Goal: Task Accomplishment & Management: Use online tool/utility

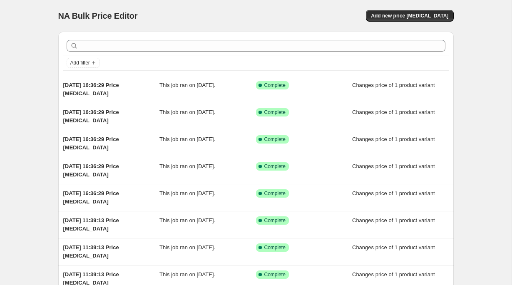
click at [399, 23] on div "NA Bulk Price Editor. This page is ready NA Bulk Price Editor Add new price [ME…" at bounding box center [256, 16] width 396 height 32
click at [399, 21] on button "Add new price [MEDICAL_DATA]" at bounding box center [409, 16] width 87 height 12
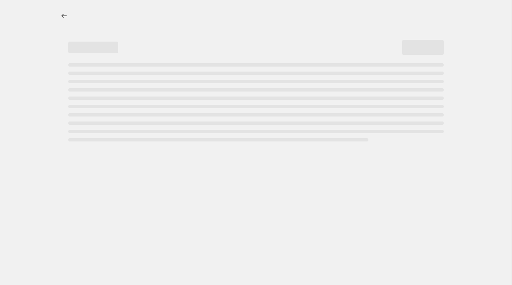
select select "percentage"
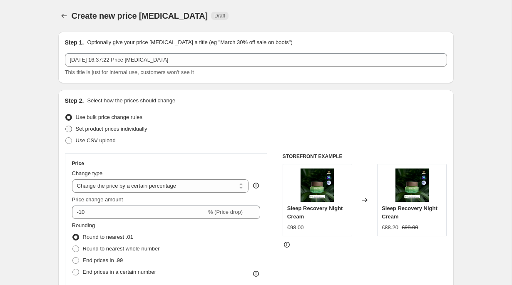
click at [121, 128] on span "Set product prices individually" at bounding box center [112, 129] width 72 height 6
click at [66, 126] on input "Set product prices individually" at bounding box center [65, 126] width 0 height 0
radio input "true"
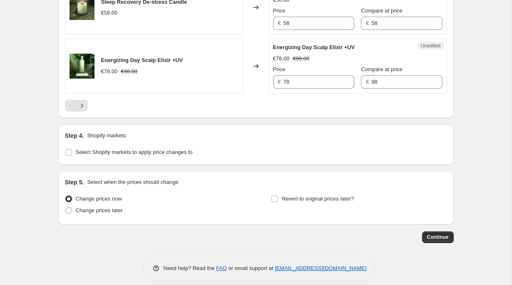
scroll to position [1397, 0]
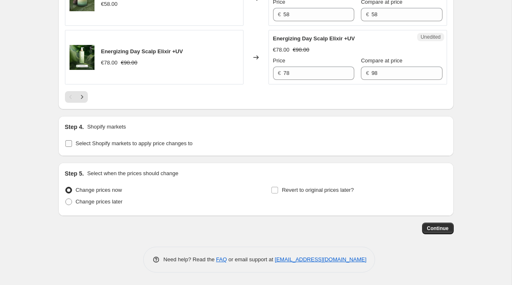
click at [116, 142] on span "Select Shopify markets to apply price changes to" at bounding box center [134, 143] width 117 height 6
click at [72, 142] on input "Select Shopify markets to apply price changes to" at bounding box center [68, 143] width 7 height 7
checkbox input "true"
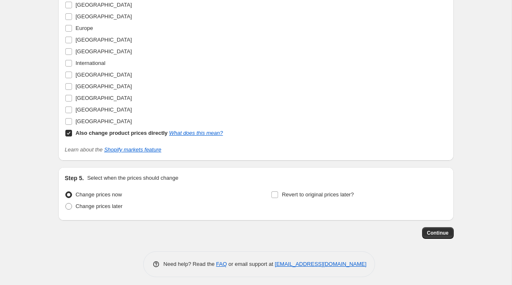
scroll to position [1574, 0]
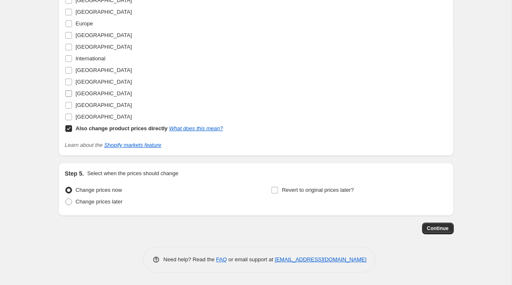
click at [91, 94] on span "[GEOGRAPHIC_DATA]" at bounding box center [104, 93] width 56 height 6
click at [72, 94] on input "[GEOGRAPHIC_DATA]" at bounding box center [68, 93] width 7 height 7
checkbox input "true"
click at [101, 128] on b "Also change product prices directly" at bounding box center [122, 128] width 92 height 6
click at [72, 128] on input "Also change product prices directly What does this mean?" at bounding box center [68, 128] width 7 height 7
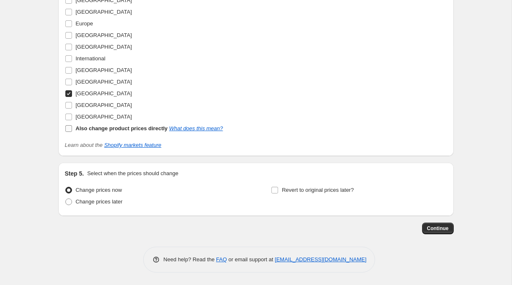
checkbox input "false"
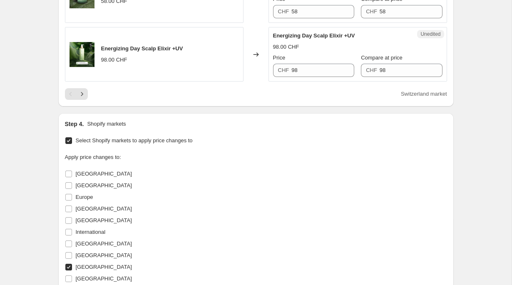
scroll to position [1363, 0]
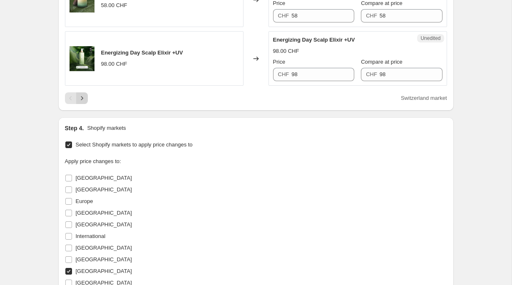
click at [86, 104] on button "Next" at bounding box center [82, 98] width 12 height 12
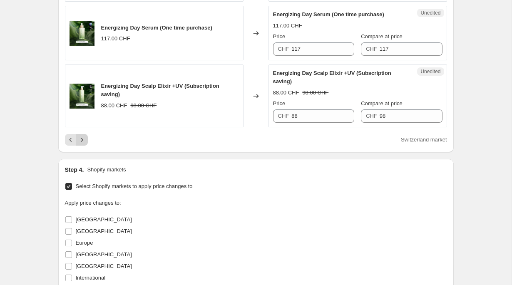
click at [79, 144] on icon "Next" at bounding box center [82, 140] width 8 height 8
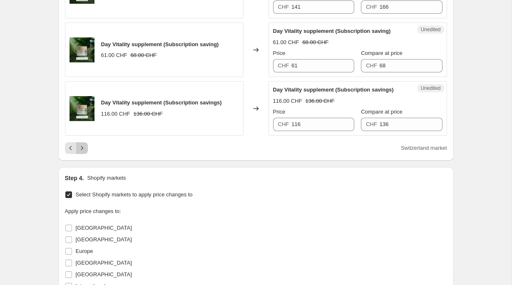
click at [86, 152] on icon "Next" at bounding box center [82, 148] width 8 height 8
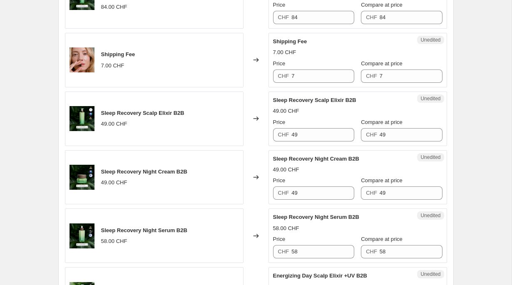
scroll to position [924, 0]
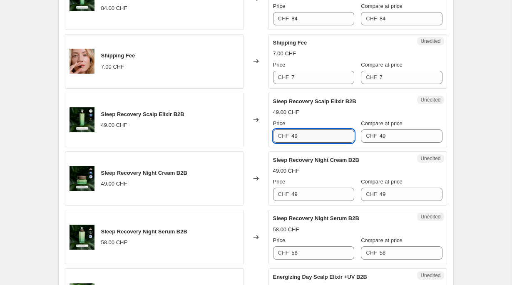
click at [313, 143] on input "49" at bounding box center [322, 135] width 63 height 13
type input "56.70"
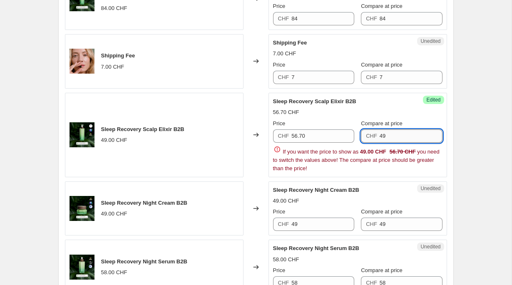
click at [391, 143] on input "49" at bounding box center [411, 135] width 63 height 13
paste input "56.70"
type input "56.70"
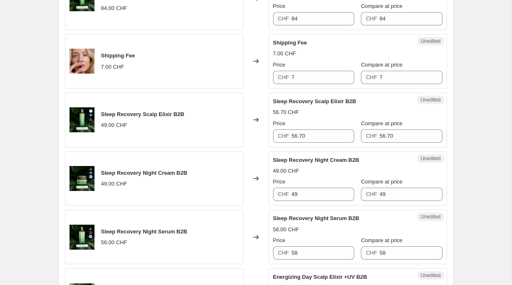
click at [488, 154] on div "Create new price [MEDICAL_DATA]. This page is ready Create new price [MEDICAL_D…" at bounding box center [256, 5] width 512 height 1859
click at [324, 143] on input "56.70" at bounding box center [322, 135] width 63 height 13
paste input "8.4"
type input "58.40"
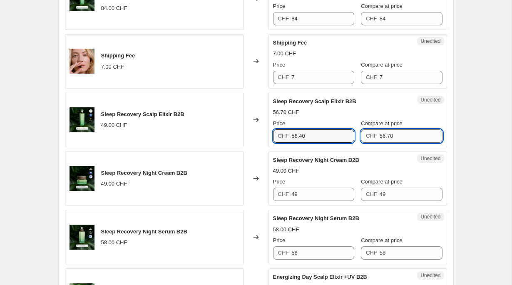
click at [415, 143] on input "56.70" at bounding box center [411, 135] width 63 height 13
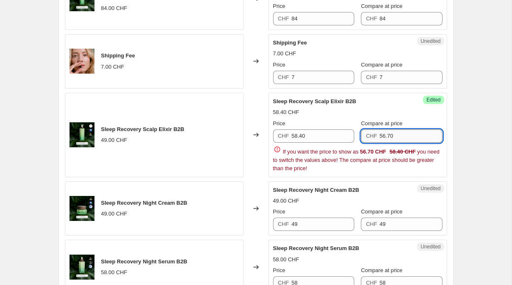
paste input "8.4"
type input "58.40"
click at [471, 150] on div "Create new price [MEDICAL_DATA]. This page is ready Create new price [MEDICAL_D…" at bounding box center [256, 20] width 512 height 1889
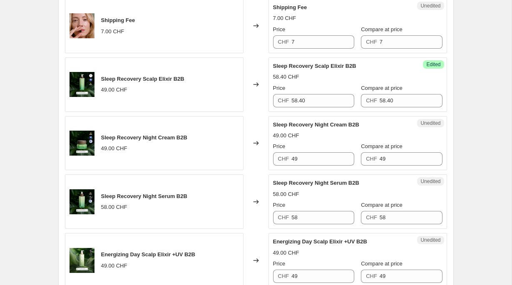
scroll to position [975, 0]
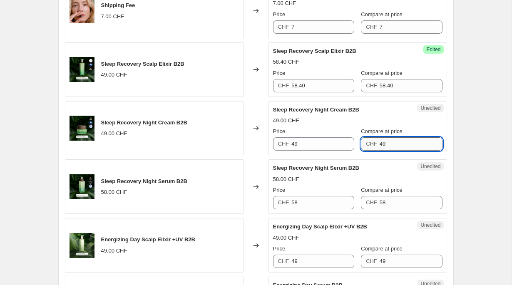
click at [414, 151] on input "49" at bounding box center [411, 143] width 63 height 13
paste input "58.40"
type input "58.40"
click at [315, 151] on input "49" at bounding box center [322, 143] width 63 height 13
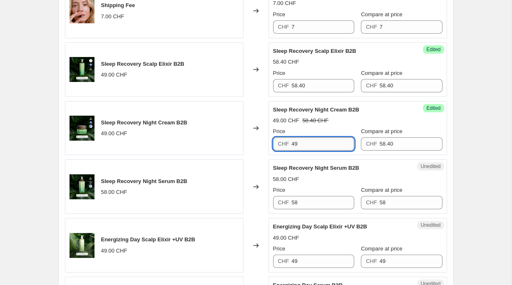
paste input "58.40"
type input "58.40"
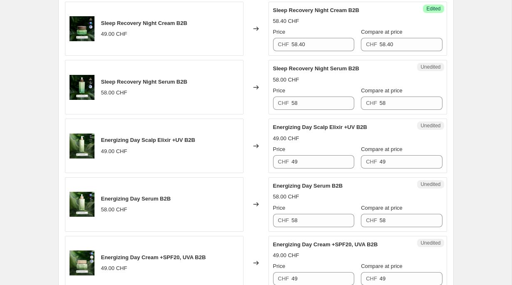
scroll to position [1076, 0]
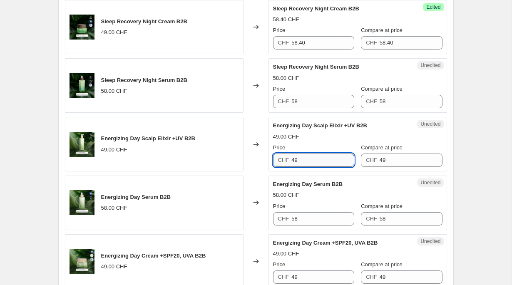
click at [310, 167] on input "49" at bounding box center [322, 160] width 63 height 13
paste input "58.40"
type input "58.40"
click at [395, 167] on input "49" at bounding box center [411, 160] width 63 height 13
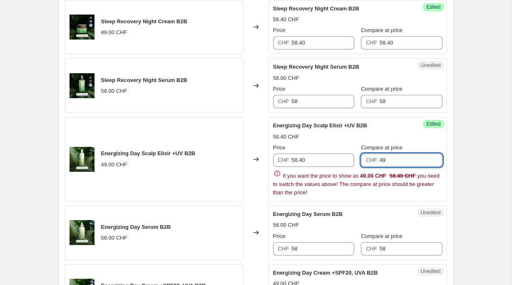
paste input "58.40"
type input "58.40"
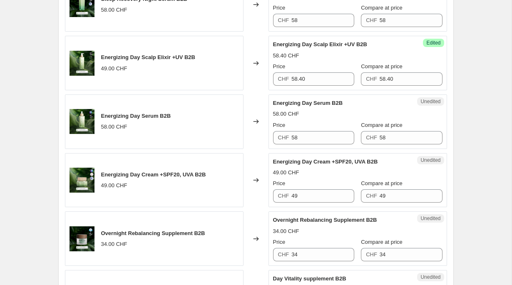
scroll to position [1161, 0]
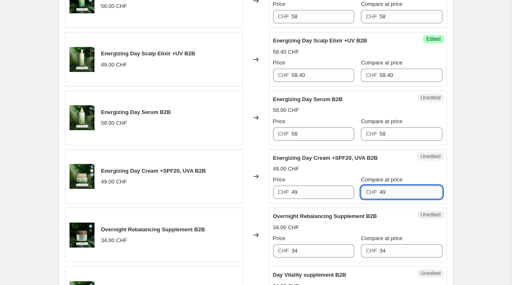
click at [403, 199] on input "49" at bounding box center [411, 192] width 63 height 13
paste input "58.40"
type input "58.40"
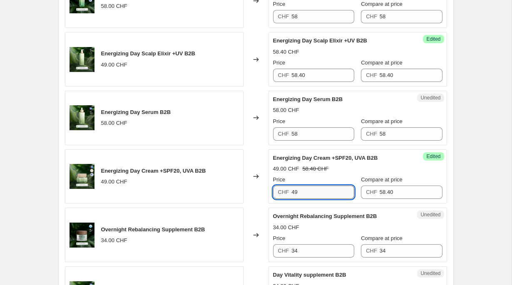
click at [336, 199] on input "49" at bounding box center [322, 192] width 63 height 13
paste input "58.40"
type input "58.40"
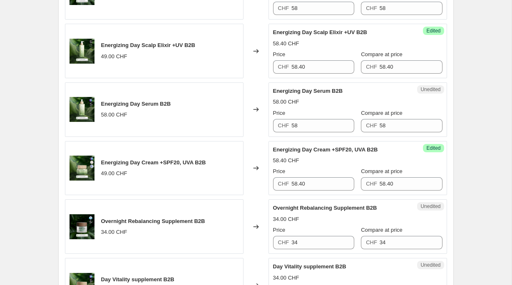
scroll to position [1163, 0]
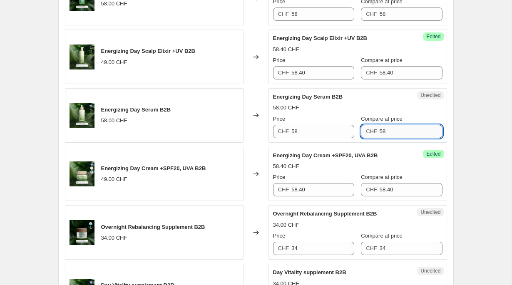
click at [409, 138] on input "58" at bounding box center [411, 131] width 63 height 13
paste input "69.7"
type input "69.7"
click at [350, 138] on input "58" at bounding box center [322, 131] width 63 height 13
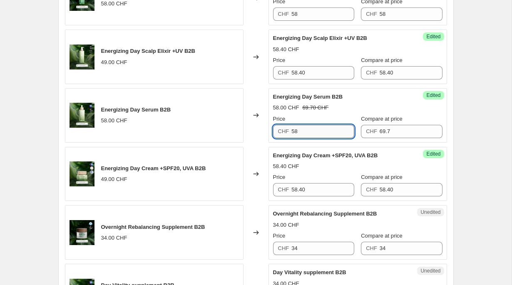
paste input "69.7"
type input "69.7"
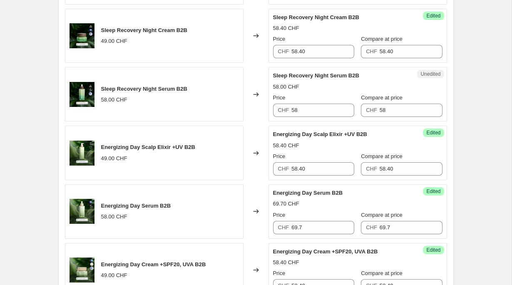
scroll to position [1065, 0]
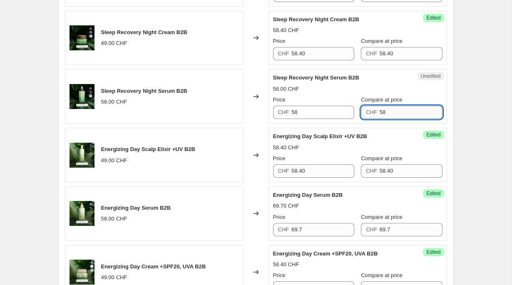
click at [417, 119] on input "58" at bounding box center [411, 112] width 63 height 13
paste input "69.7"
type input "69.7"
click at [336, 119] on input "58" at bounding box center [322, 112] width 63 height 13
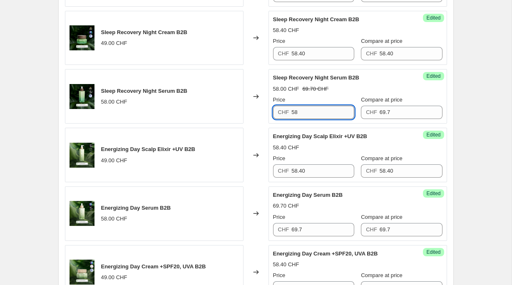
paste input "69.7"
type input "69.7"
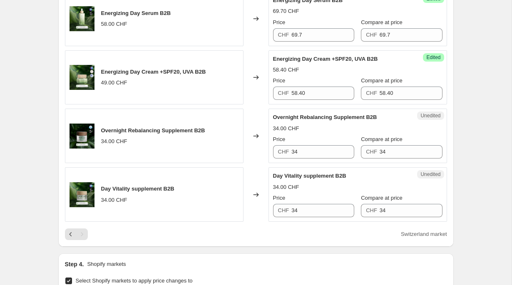
scroll to position [1263, 0]
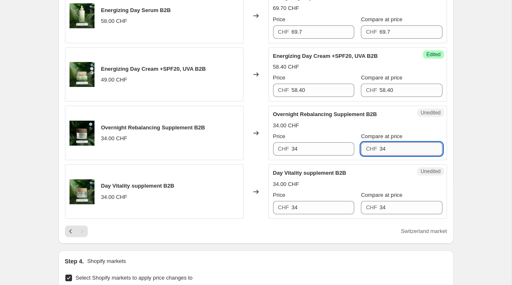
click at [394, 156] on input "34" at bounding box center [411, 148] width 63 height 13
paste input "40.80"
type input "40.80"
click at [317, 156] on input "34" at bounding box center [322, 148] width 63 height 13
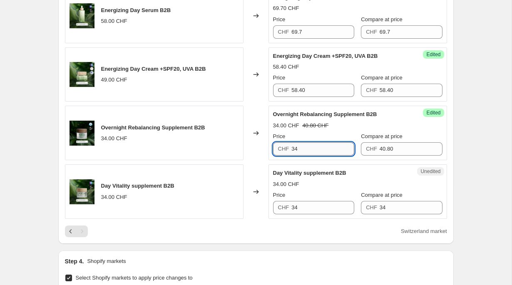
paste input "40.80"
type input "40.80"
click at [404, 214] on input "34" at bounding box center [411, 207] width 63 height 13
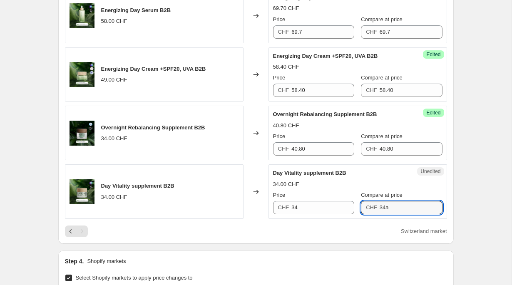
paste input "40.80"
type input "34"
click at [341, 214] on input "34" at bounding box center [322, 207] width 63 height 13
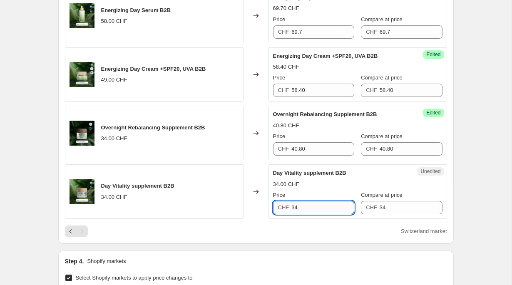
paste input "40.80"
type input "40.80"
click at [405, 214] on input "34" at bounding box center [411, 207] width 63 height 13
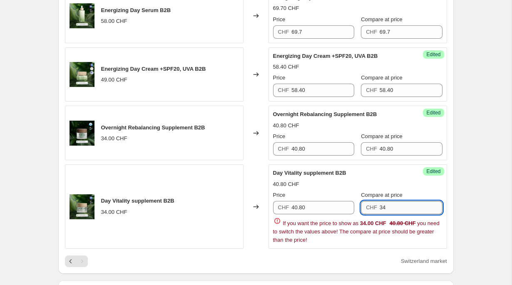
paste input "40.80"
type input "40.80"
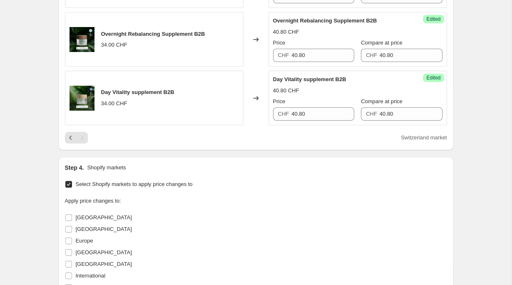
scroll to position [1590, 0]
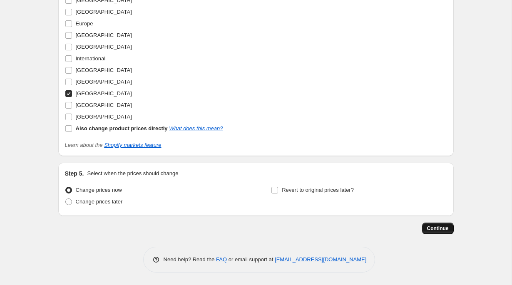
click at [439, 229] on span "Continue" at bounding box center [438, 228] width 22 height 7
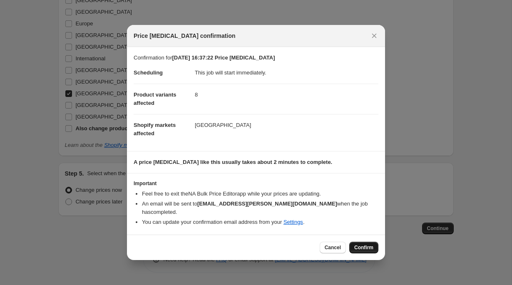
click at [373, 251] on button "Confirm" at bounding box center [363, 248] width 29 height 12
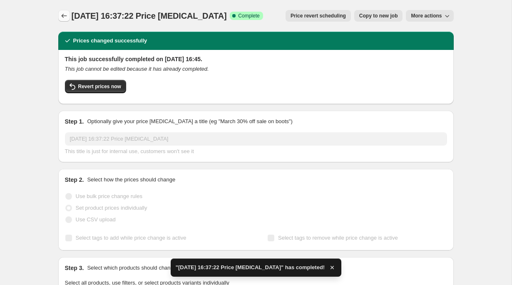
click at [65, 16] on icon "Price change jobs" at bounding box center [64, 16] width 8 height 8
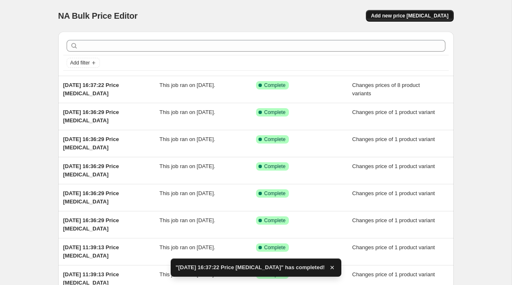
click at [425, 17] on span "Add new price [MEDICAL_DATA]" at bounding box center [409, 15] width 77 height 7
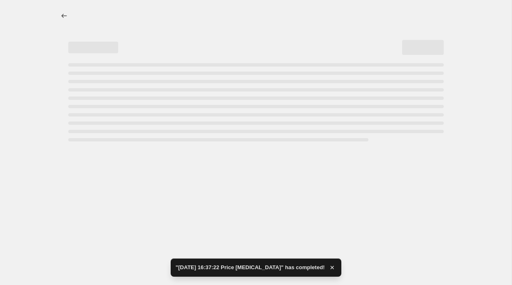
select select "percentage"
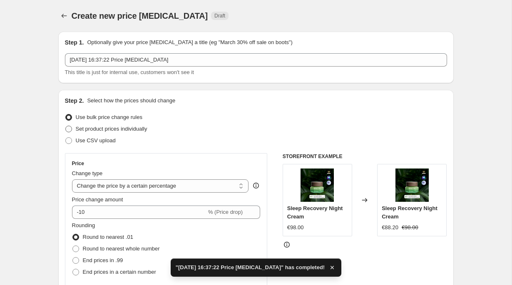
click at [139, 131] on span "Set product prices individually" at bounding box center [112, 129] width 72 height 6
click at [66, 126] on input "Set product prices individually" at bounding box center [65, 126] width 0 height 0
radio input "true"
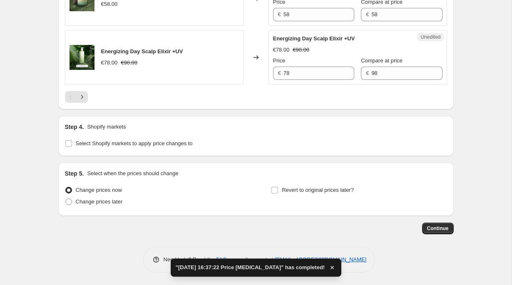
click at [150, 144] on span "Select Shopify markets to apply price changes to" at bounding box center [134, 143] width 117 height 6
click at [72, 144] on input "Select Shopify markets to apply price changes to" at bounding box center [68, 143] width 7 height 7
checkbox input "true"
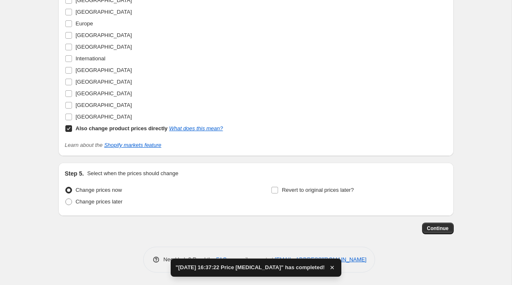
scroll to position [1557, 0]
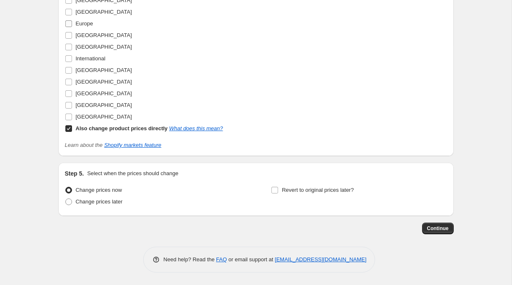
click at [85, 27] on span "Europe" at bounding box center [84, 23] width 17 height 6
click at [72, 27] on input "Europe" at bounding box center [68, 23] width 7 height 7
checkbox input "true"
click at [95, 132] on b "Also change product prices directly" at bounding box center [122, 128] width 92 height 6
click at [72, 132] on input "Also change product prices directly What does this mean?" at bounding box center [68, 128] width 7 height 7
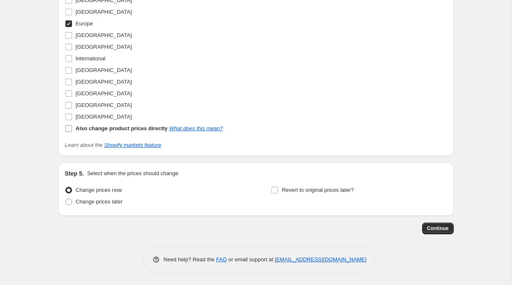
checkbox input "false"
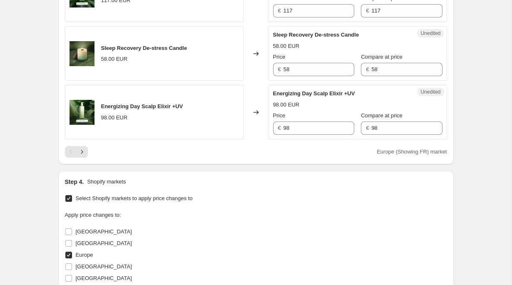
scroll to position [1336, 0]
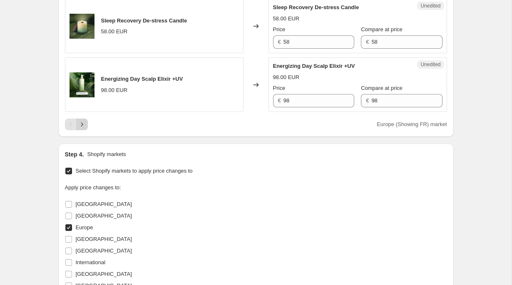
click at [79, 129] on icon "Next" at bounding box center [82, 124] width 8 height 8
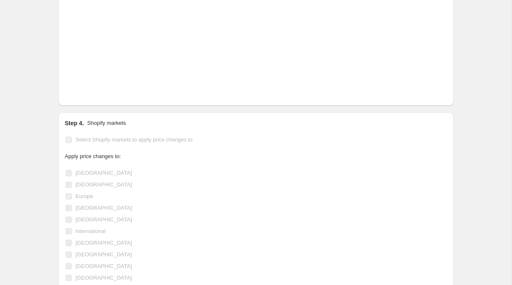
scroll to position [1368, 0]
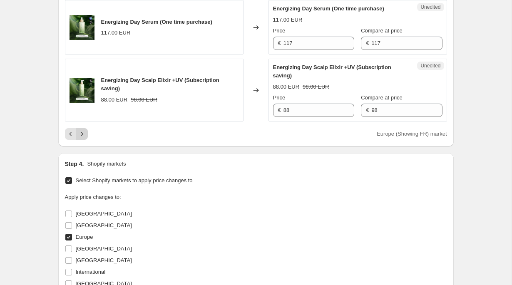
click at [83, 138] on icon "Next" at bounding box center [82, 134] width 8 height 8
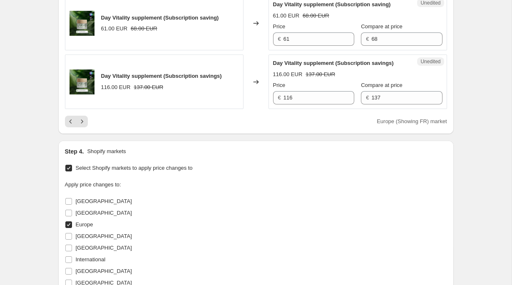
scroll to position [1394, 0]
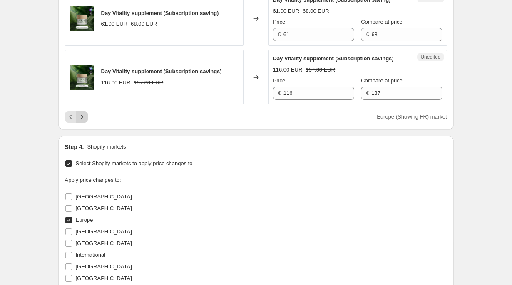
click at [79, 121] on icon "Next" at bounding box center [82, 117] width 8 height 8
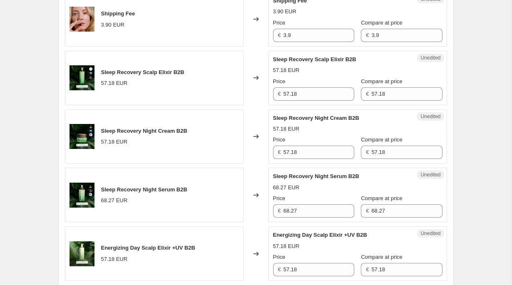
scroll to position [965, 0]
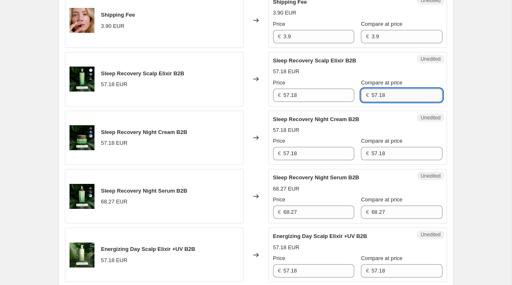
click at [383, 102] on input "57.18" at bounding box center [406, 95] width 71 height 13
paste input "6.70"
type input "56.70"
click at [323, 102] on input "57.18" at bounding box center [319, 95] width 71 height 13
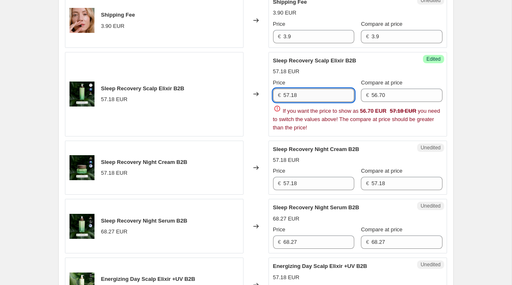
paste input "6.70"
type input "56.70"
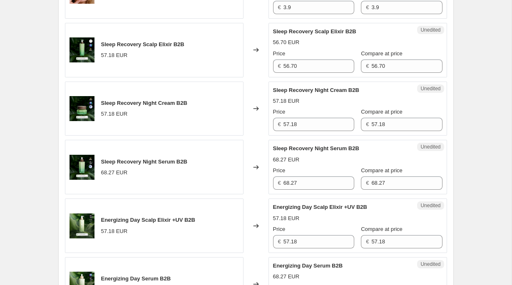
scroll to position [995, 0]
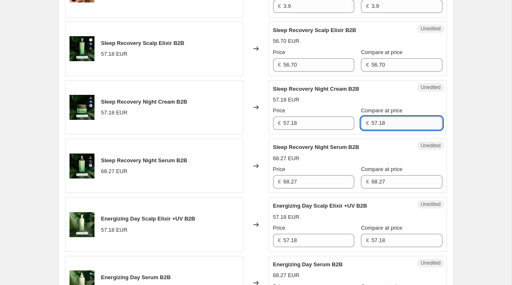
click at [387, 130] on input "57.18" at bounding box center [406, 123] width 71 height 13
paste input "6.70"
type input "56.70"
click at [342, 130] on input "57.18" at bounding box center [319, 123] width 71 height 13
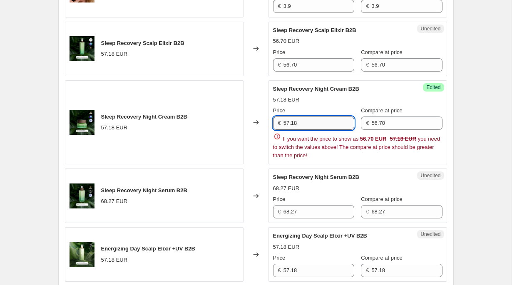
paste input "6.70"
type input "56.70"
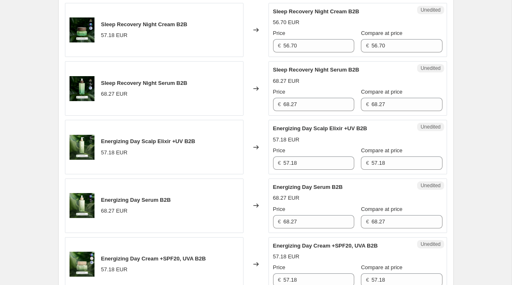
scroll to position [1087, 0]
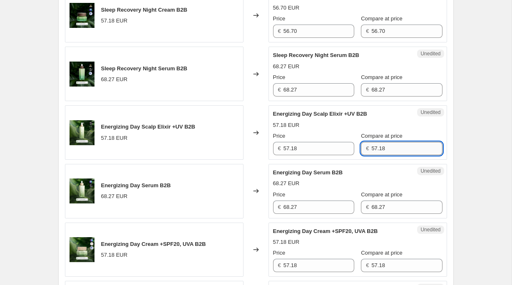
click at [408, 155] on input "57.18" at bounding box center [406, 148] width 71 height 13
paste input "6.70"
type input "56.70"
click at [330, 155] on input "57.18" at bounding box center [319, 148] width 71 height 13
paste input "6.70"
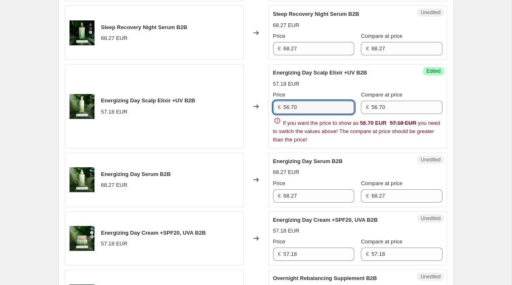
type input "56.70"
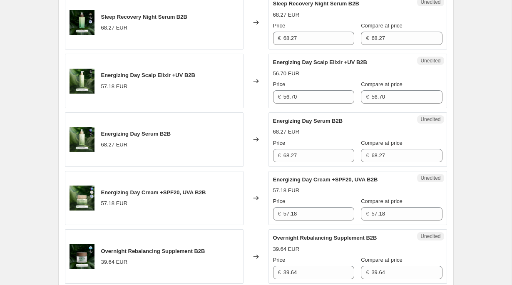
scroll to position [1139, 0]
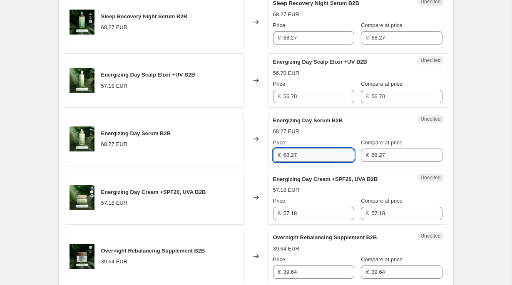
click at [331, 162] on input "68.27" at bounding box center [319, 155] width 71 height 13
paste input "56.70"
type input "68.27"
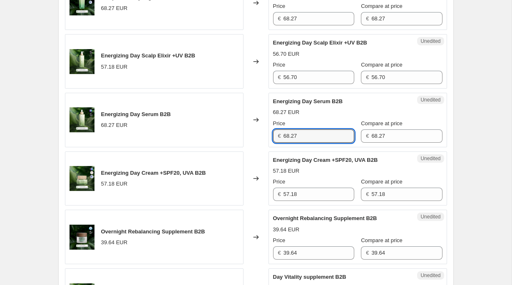
scroll to position [1179, 0]
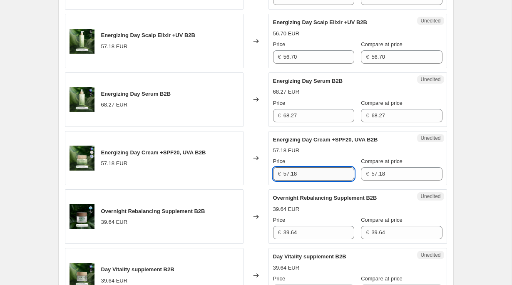
click at [312, 181] on input "57.18" at bounding box center [319, 173] width 71 height 13
paste input "6.70"
type input "56.70"
click at [383, 181] on input "57.18" at bounding box center [406, 173] width 71 height 13
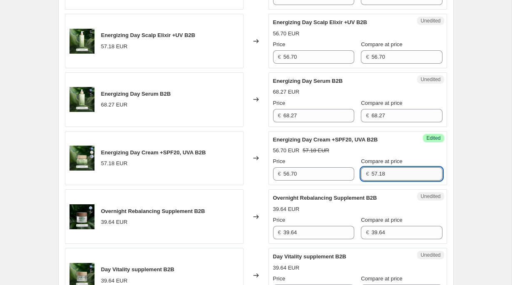
paste input "6.70"
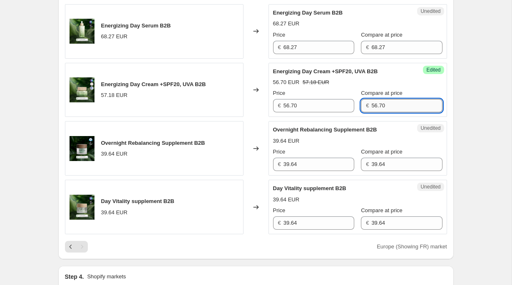
scroll to position [1248, 0]
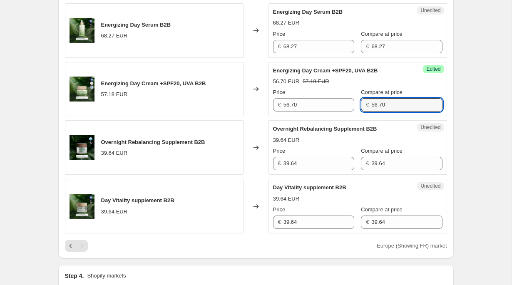
type input "56.70"
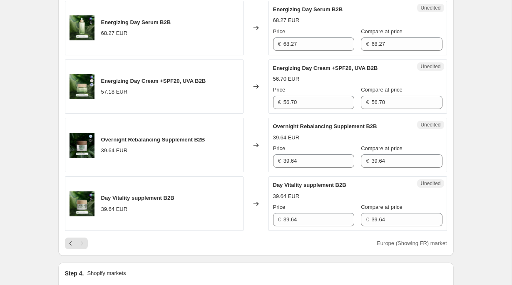
scroll to position [1234, 0]
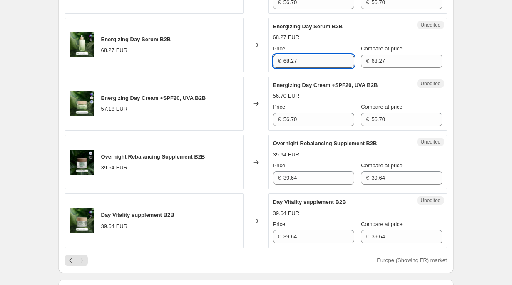
click at [324, 68] on input "68.27" at bounding box center [319, 61] width 71 height 13
paste input "7.70"
type input "67.70"
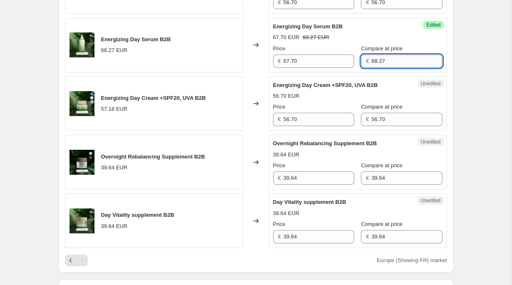
click at [385, 68] on input "68.27" at bounding box center [406, 61] width 71 height 13
paste input "7.70"
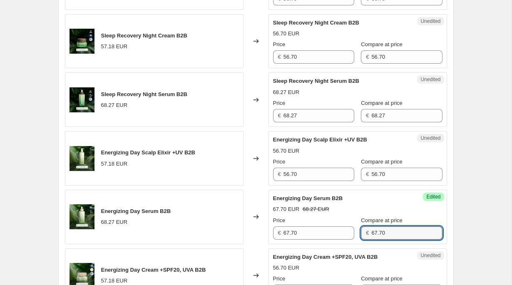
scroll to position [1071, 0]
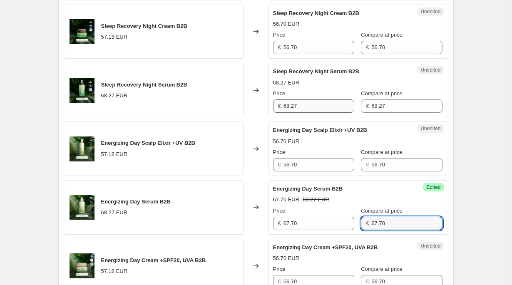
type input "67.70"
click at [323, 113] on input "68.27" at bounding box center [319, 106] width 71 height 13
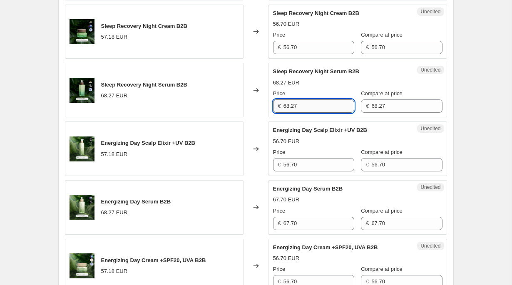
paste input "7.70"
type input "67.70"
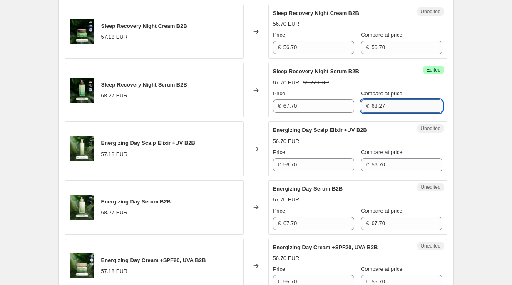
click at [396, 113] on input "68.27" at bounding box center [406, 106] width 71 height 13
paste input "7.70"
type input "67.70"
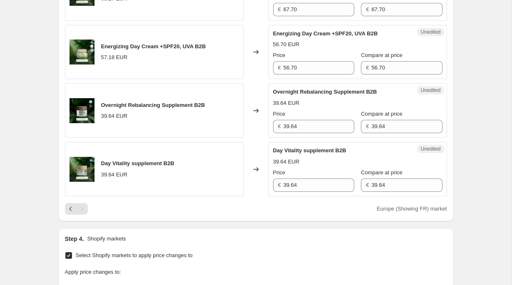
scroll to position [1289, 0]
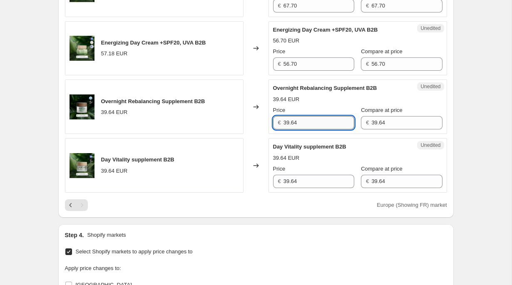
click at [316, 129] on input "39.64" at bounding box center [319, 122] width 71 height 13
paste input "30"
type input "39.30"
click at [404, 129] on input "39.64" at bounding box center [406, 122] width 71 height 13
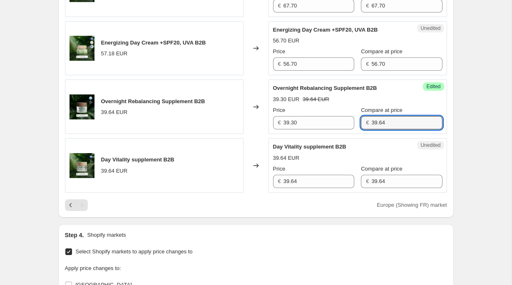
paste input "30"
type input "39.30"
click at [316, 188] on input "39.64" at bounding box center [319, 181] width 71 height 13
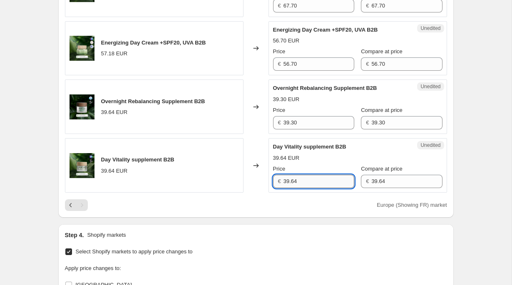
paste input "30"
type input "39.30"
click at [386, 188] on input "39.64" at bounding box center [406, 181] width 71 height 13
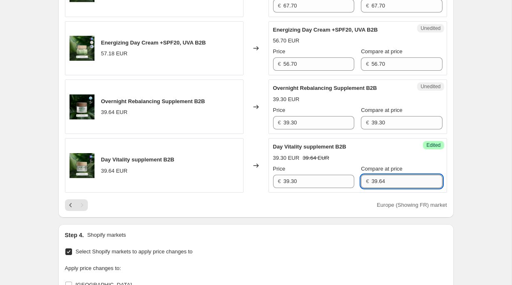
paste input "30"
type input "39.30"
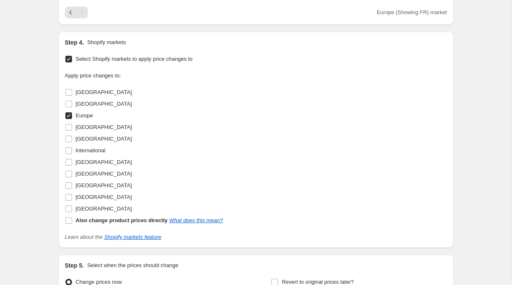
scroll to position [1615, 0]
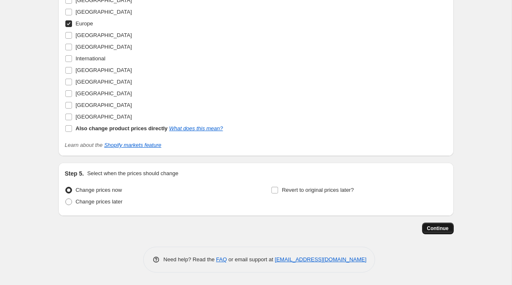
click at [445, 229] on span "Continue" at bounding box center [438, 228] width 22 height 7
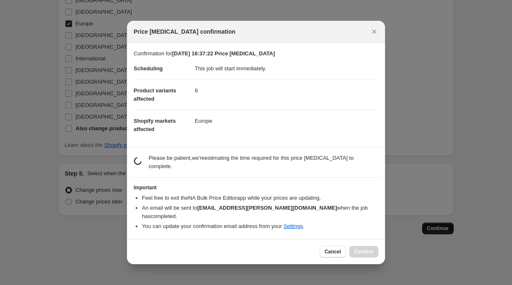
scroll to position [0, 0]
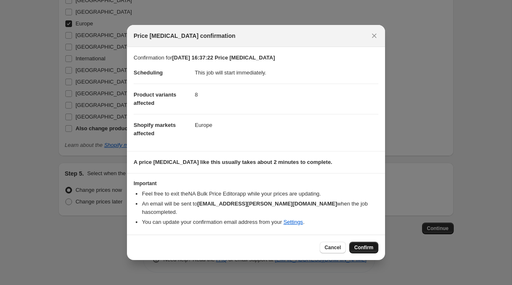
click at [367, 246] on span "Confirm" at bounding box center [363, 247] width 19 height 7
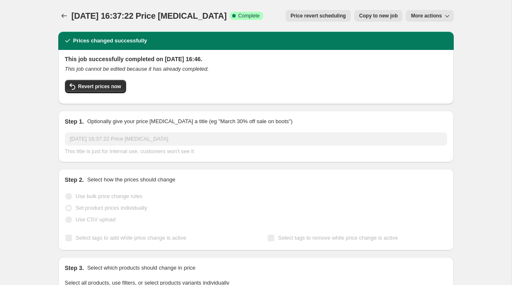
click at [242, 50] on div "Prices changed successfully" at bounding box center [256, 41] width 396 height 18
